Goal: Find specific page/section: Find specific page/section

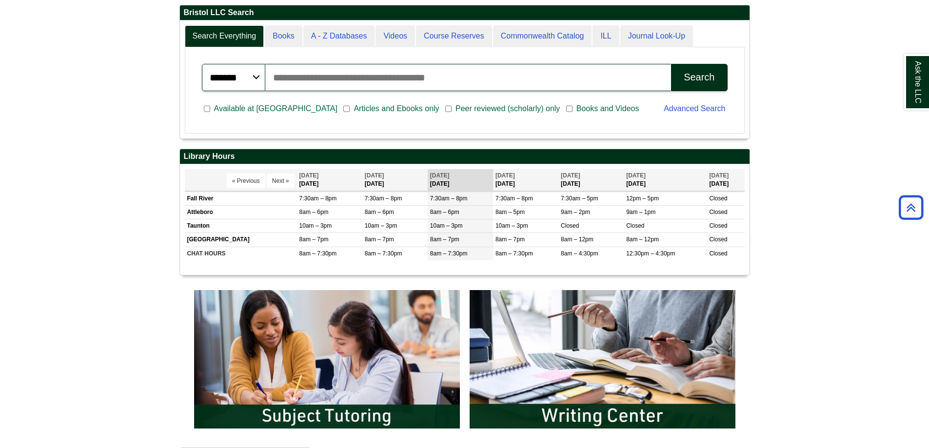
scroll to position [262, 0]
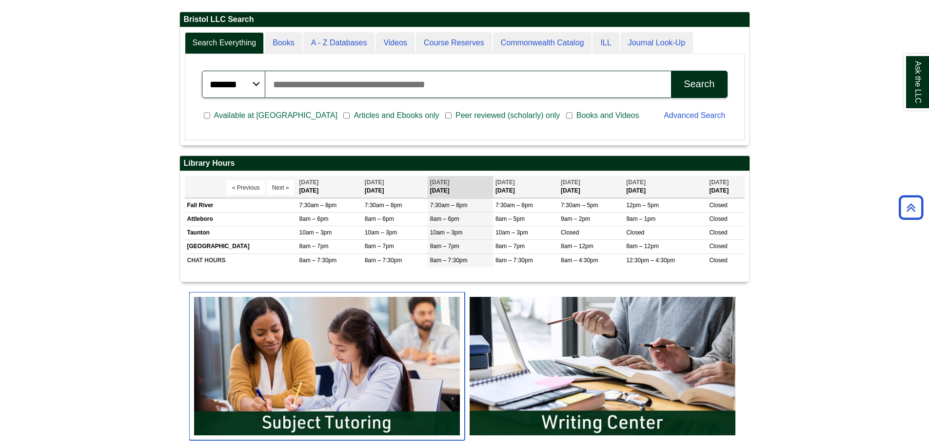
click at [291, 331] on img "slideshow" at bounding box center [326, 366] width 275 height 148
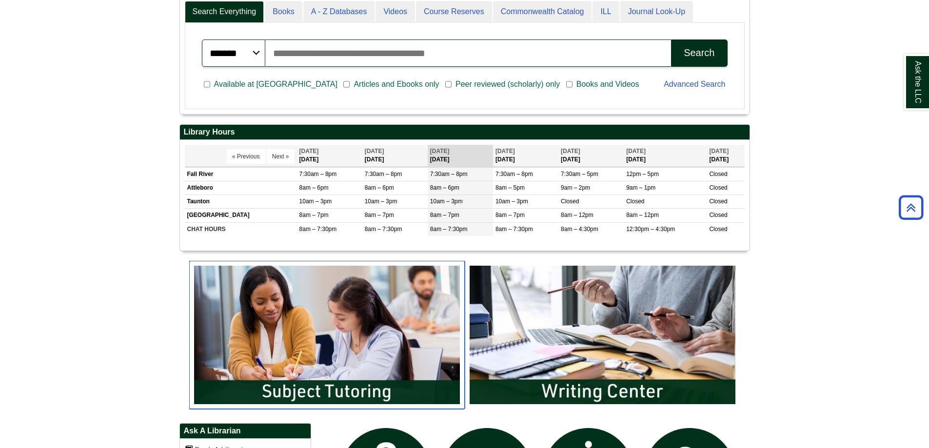
scroll to position [310, 0]
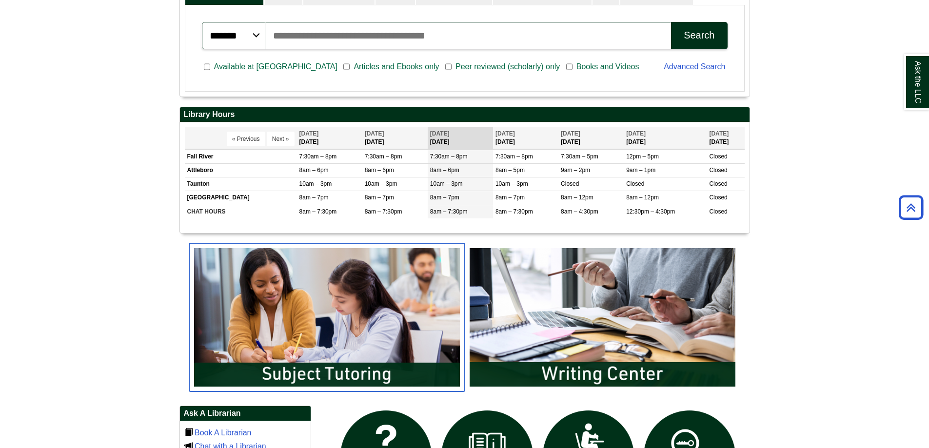
click at [367, 343] on img "slideshow" at bounding box center [326, 317] width 275 height 148
click at [324, 359] on img "slideshow" at bounding box center [326, 317] width 275 height 148
click at [360, 309] on img "slideshow" at bounding box center [326, 317] width 275 height 148
click at [384, 333] on img "slideshow" at bounding box center [326, 317] width 275 height 148
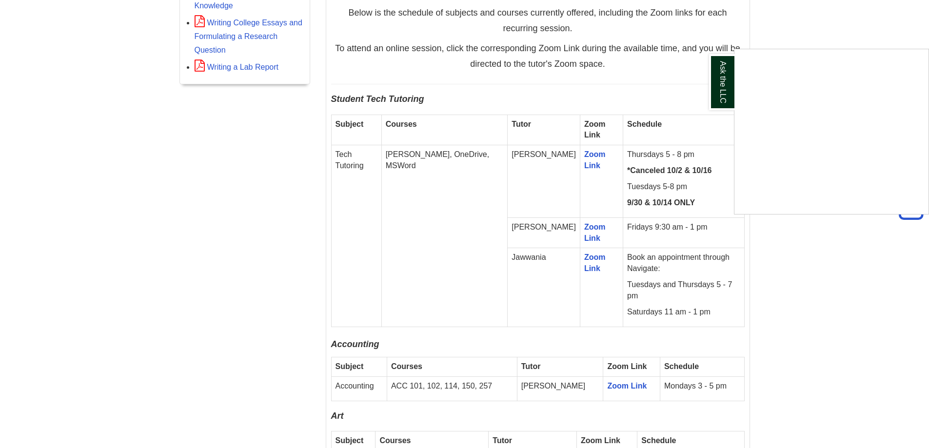
scroll to position [585, 0]
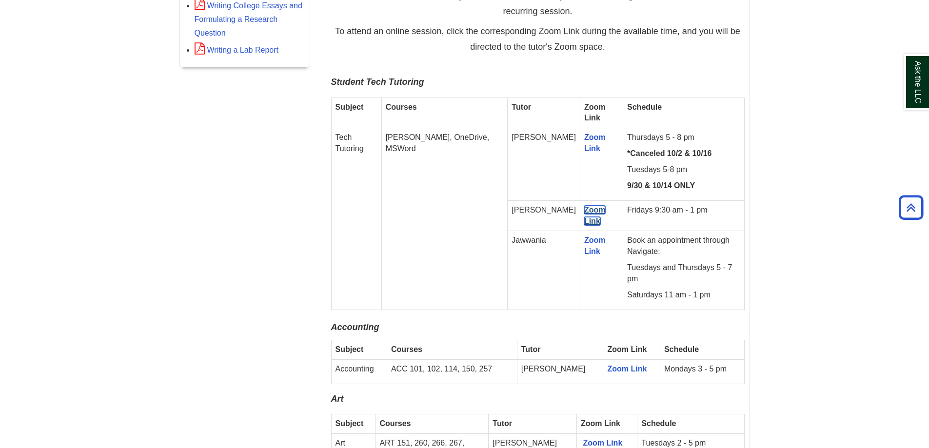
click at [584, 209] on link "Zoom Link" at bounding box center [594, 215] width 21 height 19
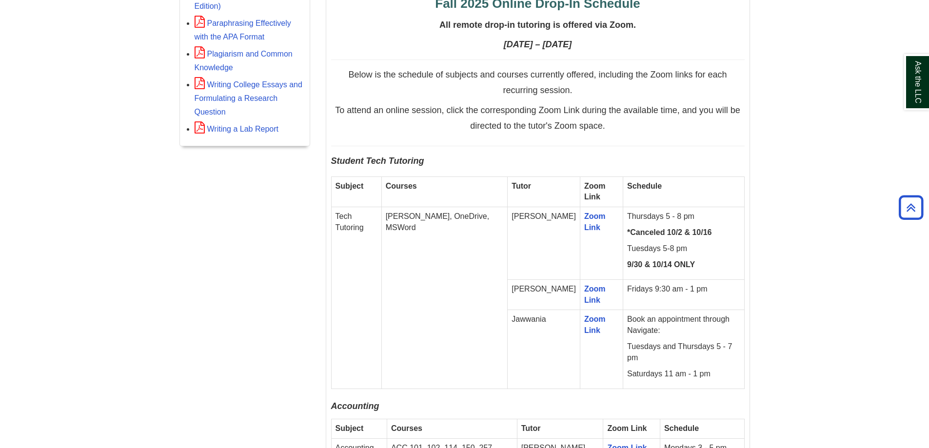
scroll to position [536, 0]
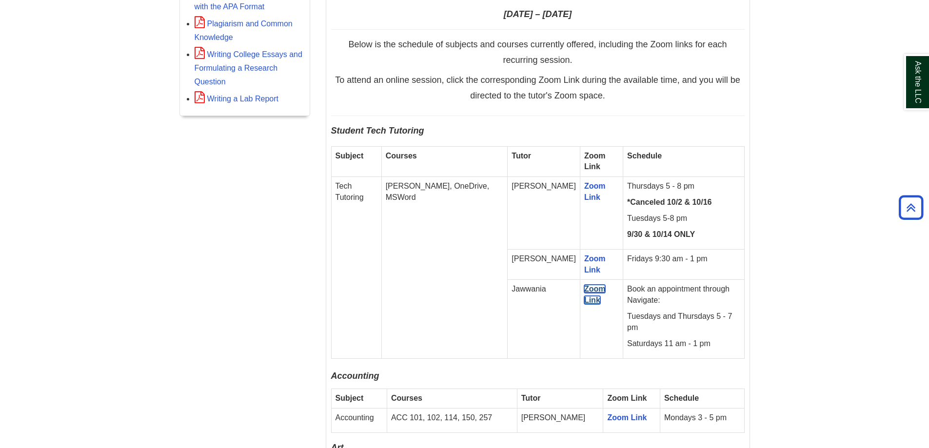
click at [584, 286] on link "Zoom Link" at bounding box center [594, 294] width 21 height 19
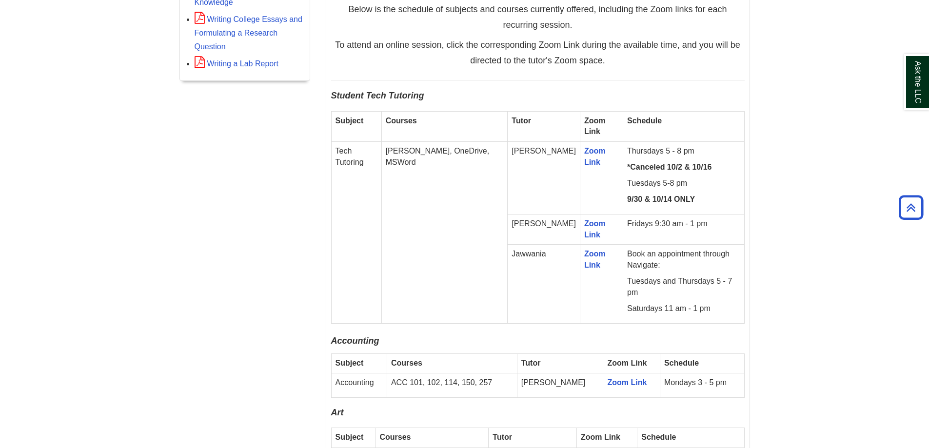
scroll to position [633, 0]
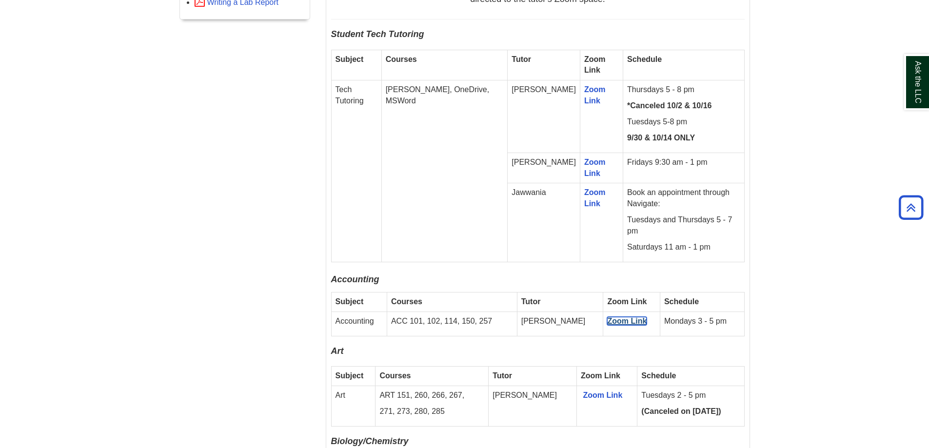
click at [607, 317] on link "Zoom Link" at bounding box center [626, 321] width 39 height 8
click at [607, 318] on link "Zoom Link" at bounding box center [626, 322] width 39 height 8
click at [582, 390] on link "Zoom Link" at bounding box center [601, 394] width 39 height 8
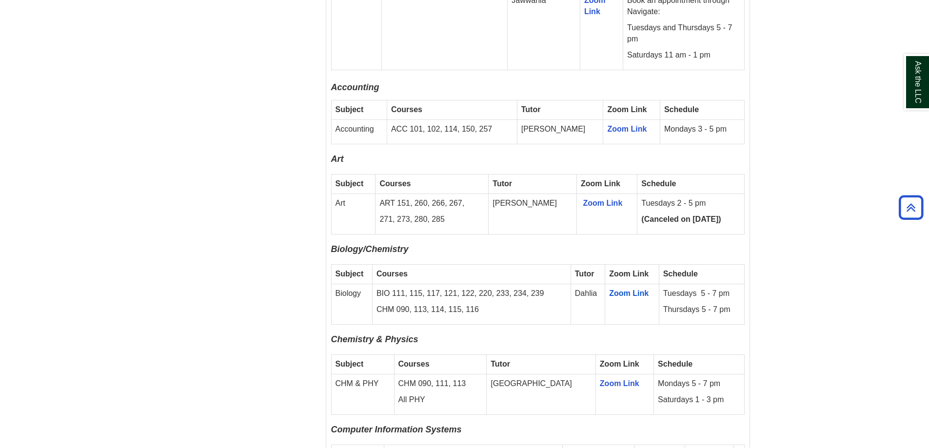
scroll to position [829, 0]
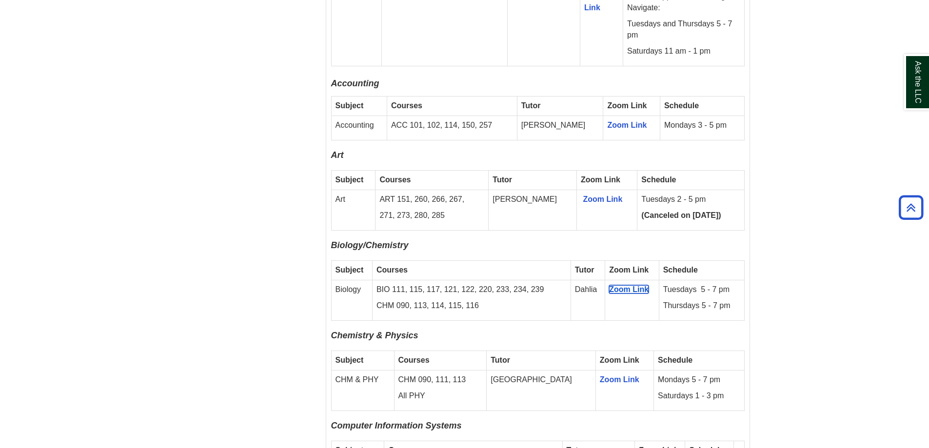
click at [633, 285] on span "Zoom Link" at bounding box center [628, 289] width 39 height 8
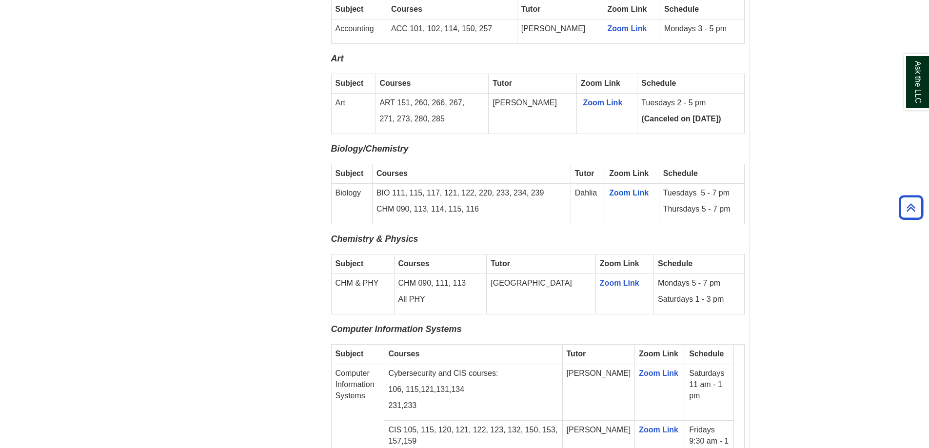
scroll to position [926, 0]
click at [600, 278] on link "Zoom Link" at bounding box center [619, 282] width 39 height 8
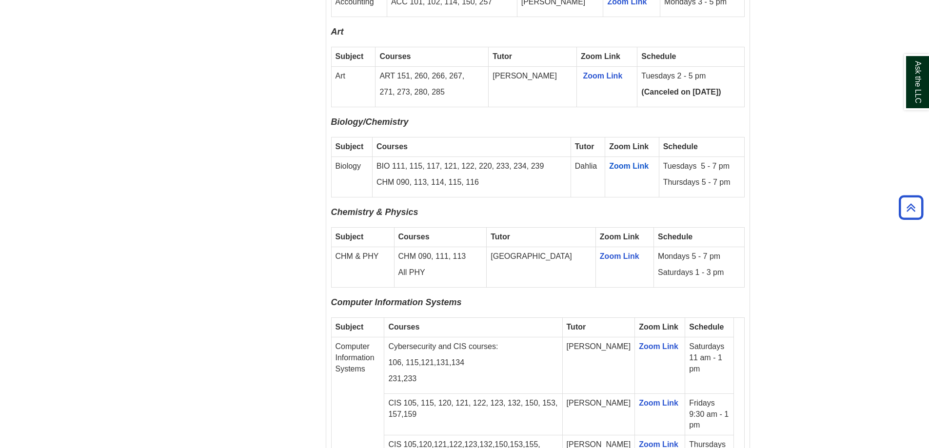
scroll to position [974, 0]
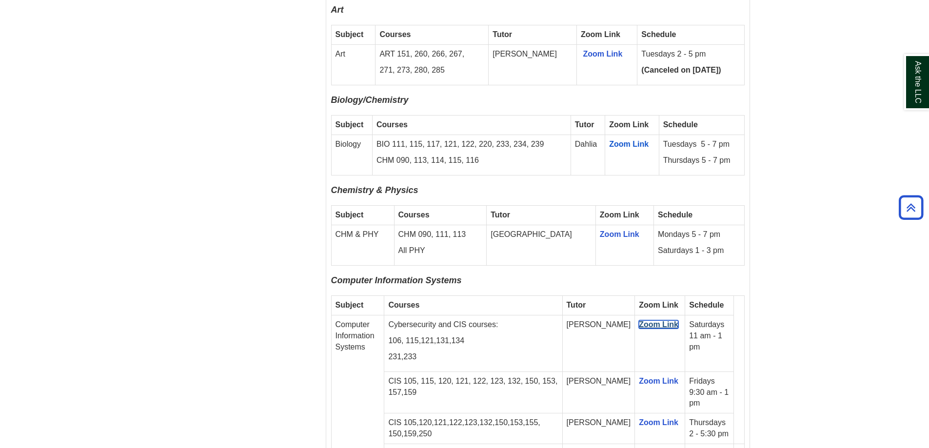
click at [645, 320] on link "Zoom Link" at bounding box center [658, 324] width 39 height 8
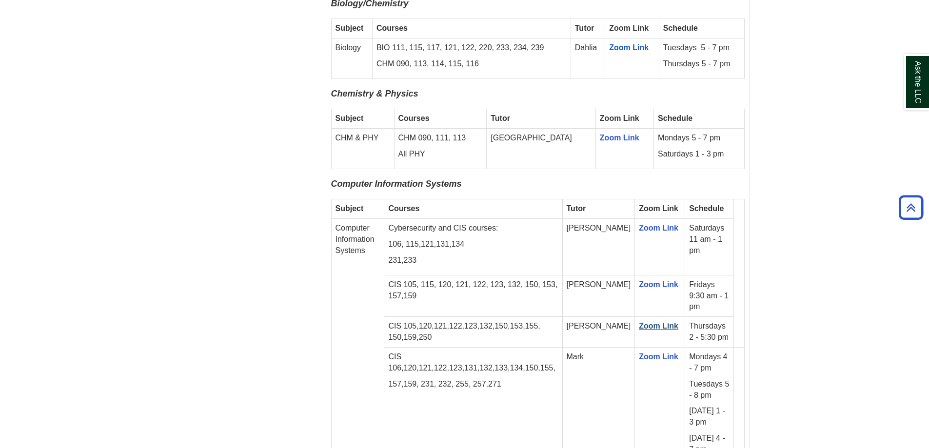
scroll to position [1072, 0]
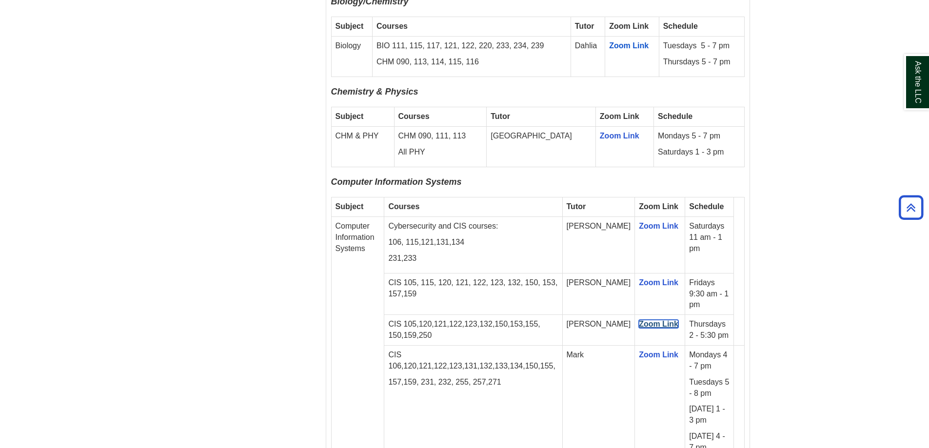
click at [642, 320] on span "Zoom Link" at bounding box center [658, 324] width 39 height 8
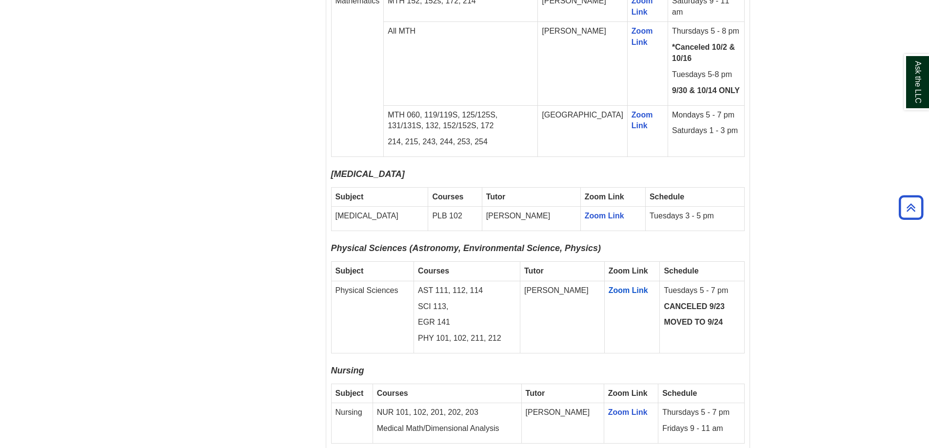
scroll to position [1803, 0]
click at [610, 285] on span "Zoom Link" at bounding box center [627, 289] width 39 height 8
